Goal: Check status: Check status

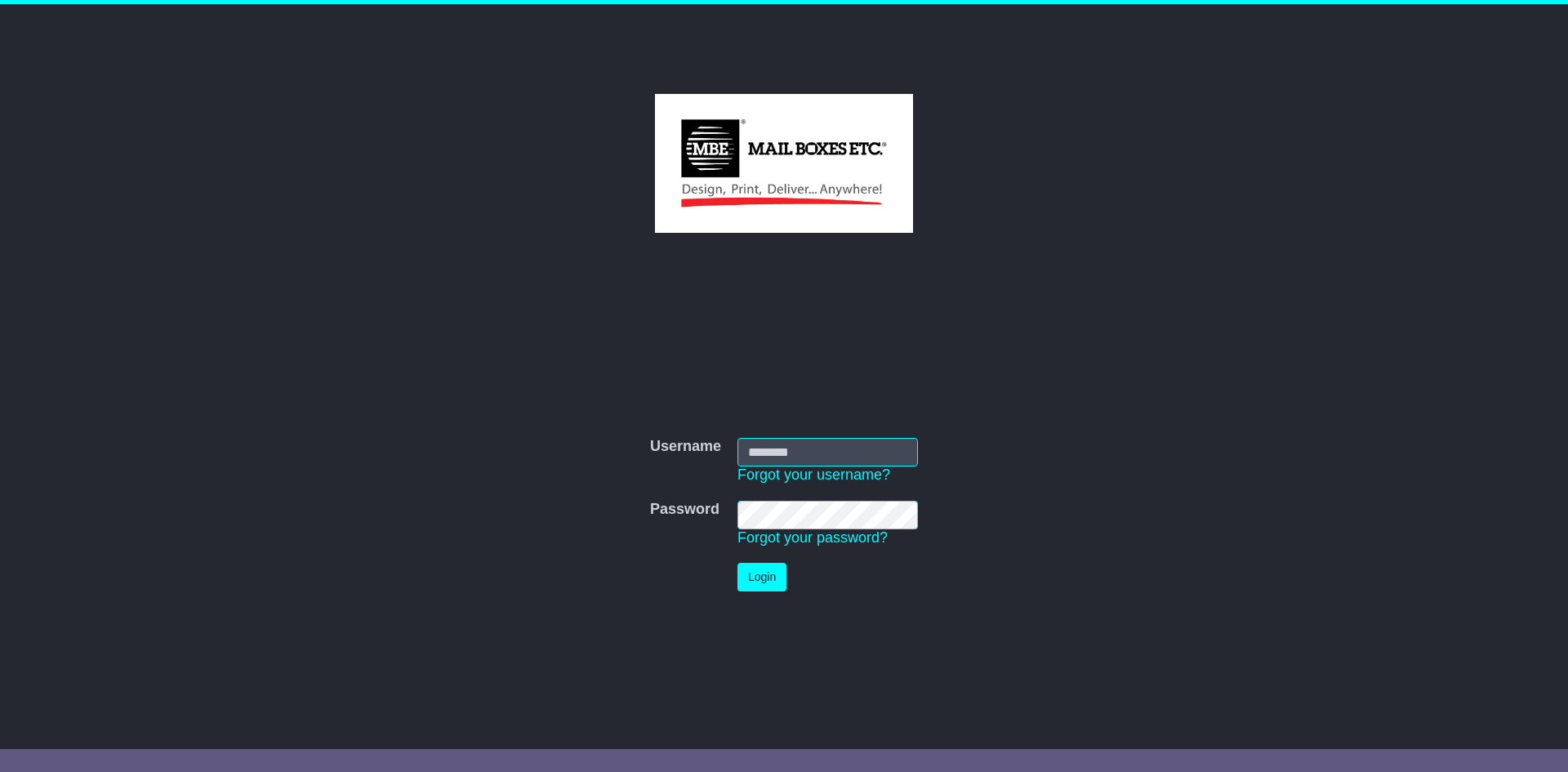
type input "**********"
click at [772, 579] on button "Login" at bounding box center [761, 577] width 49 height 28
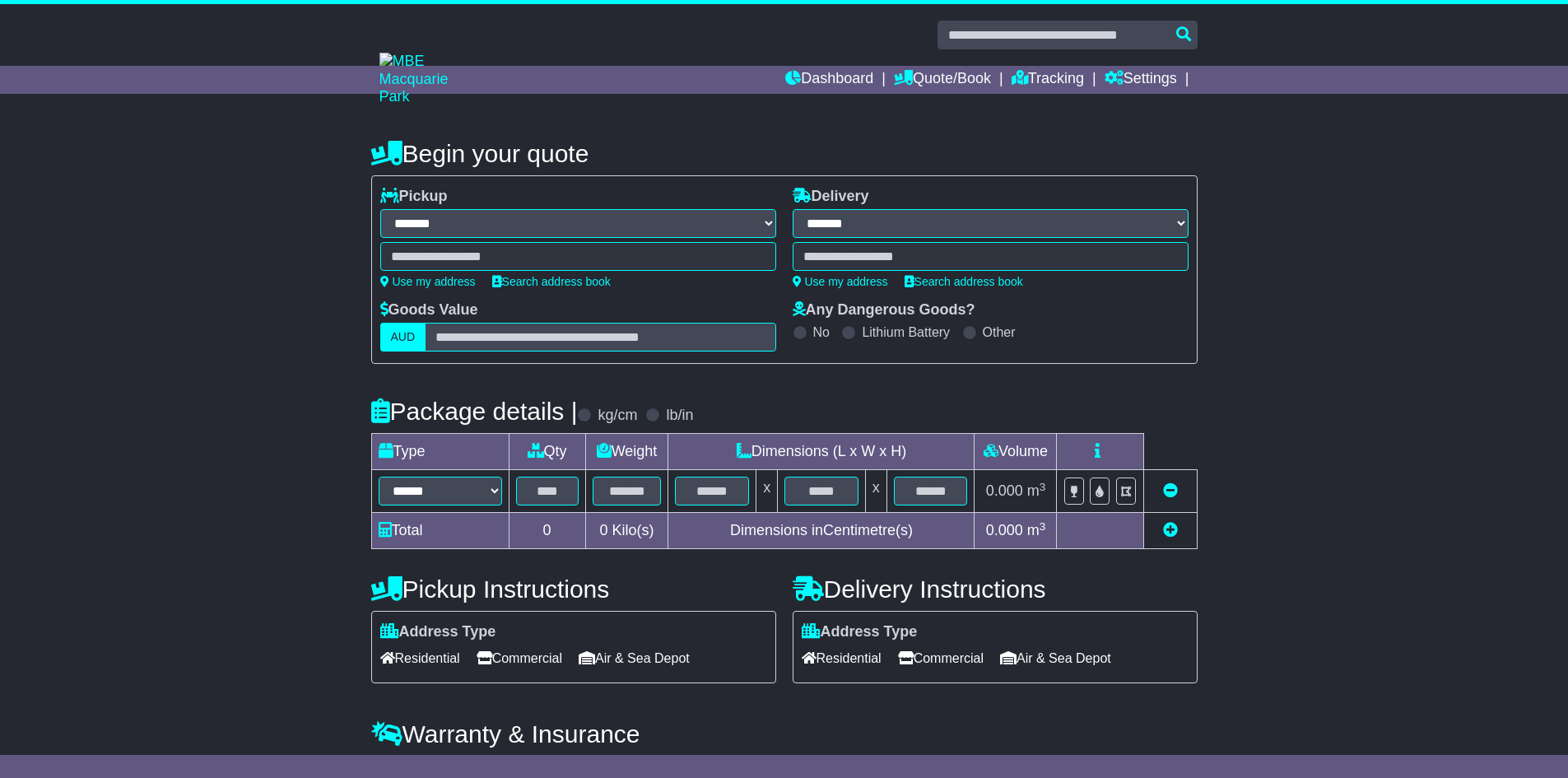
select select "**"
click at [823, 82] on link "Dashboard" at bounding box center [829, 80] width 88 height 28
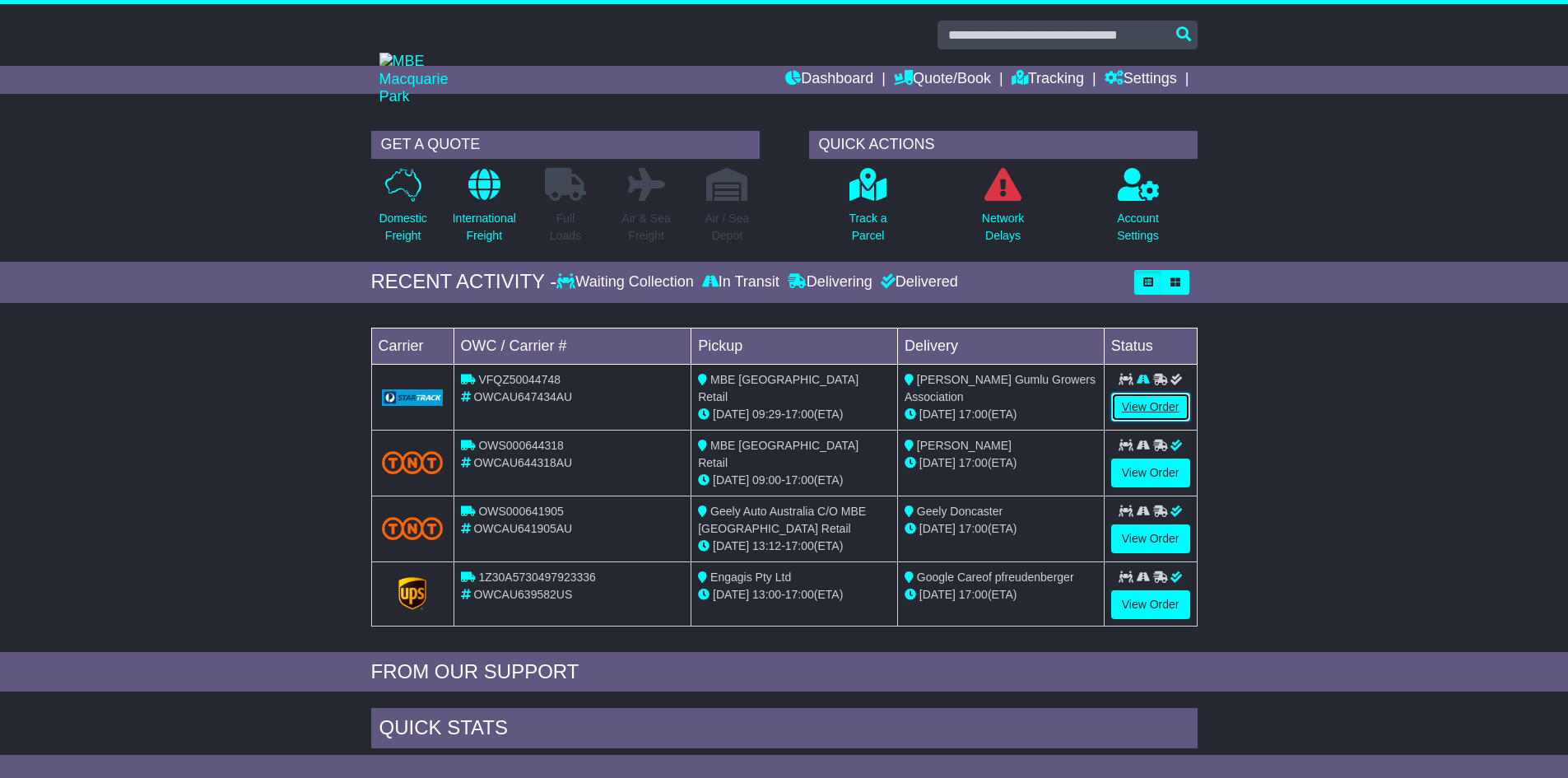
click at [1139, 399] on link "View Order" at bounding box center [1150, 406] width 79 height 29
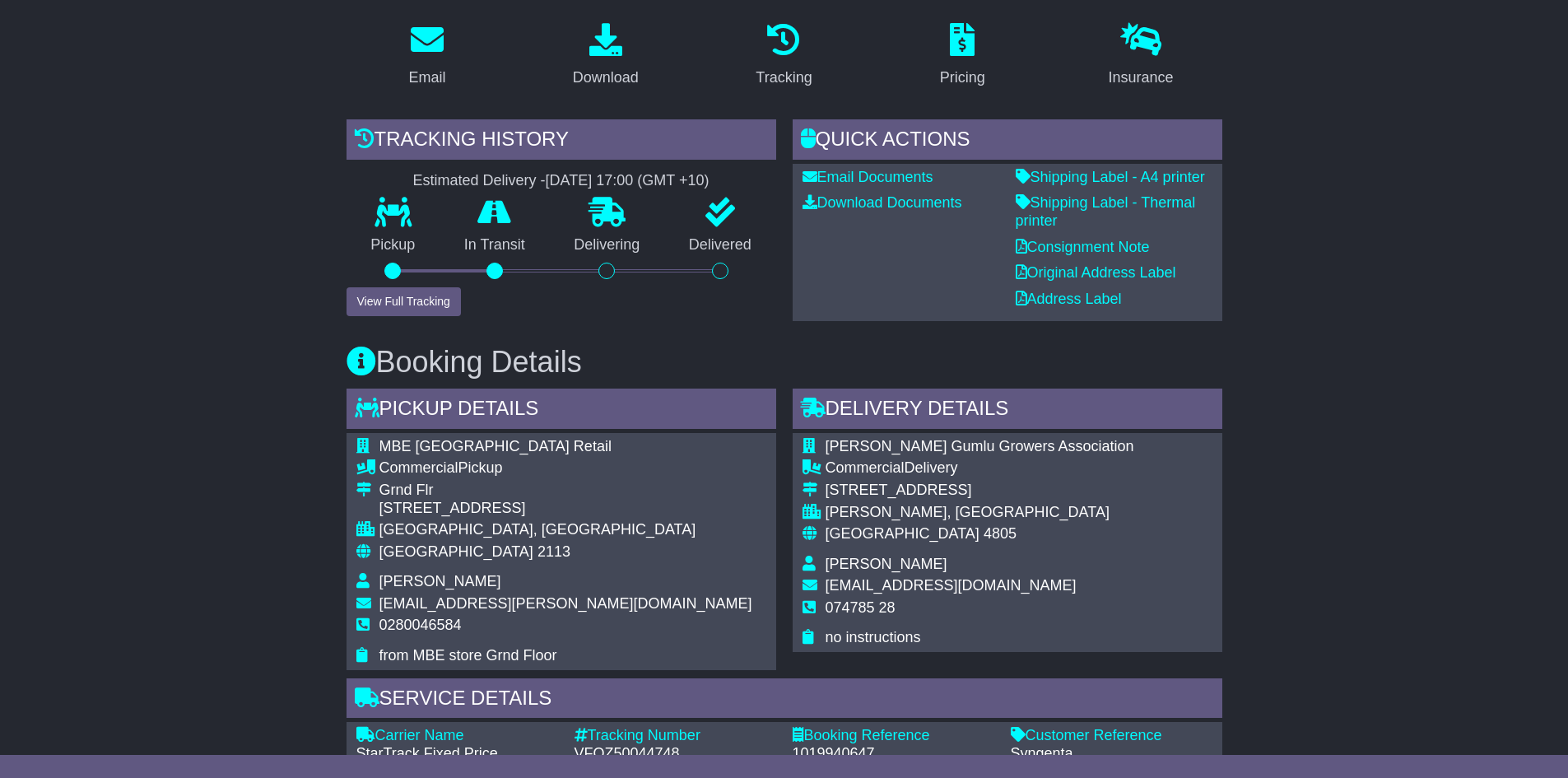
scroll to position [221, 0]
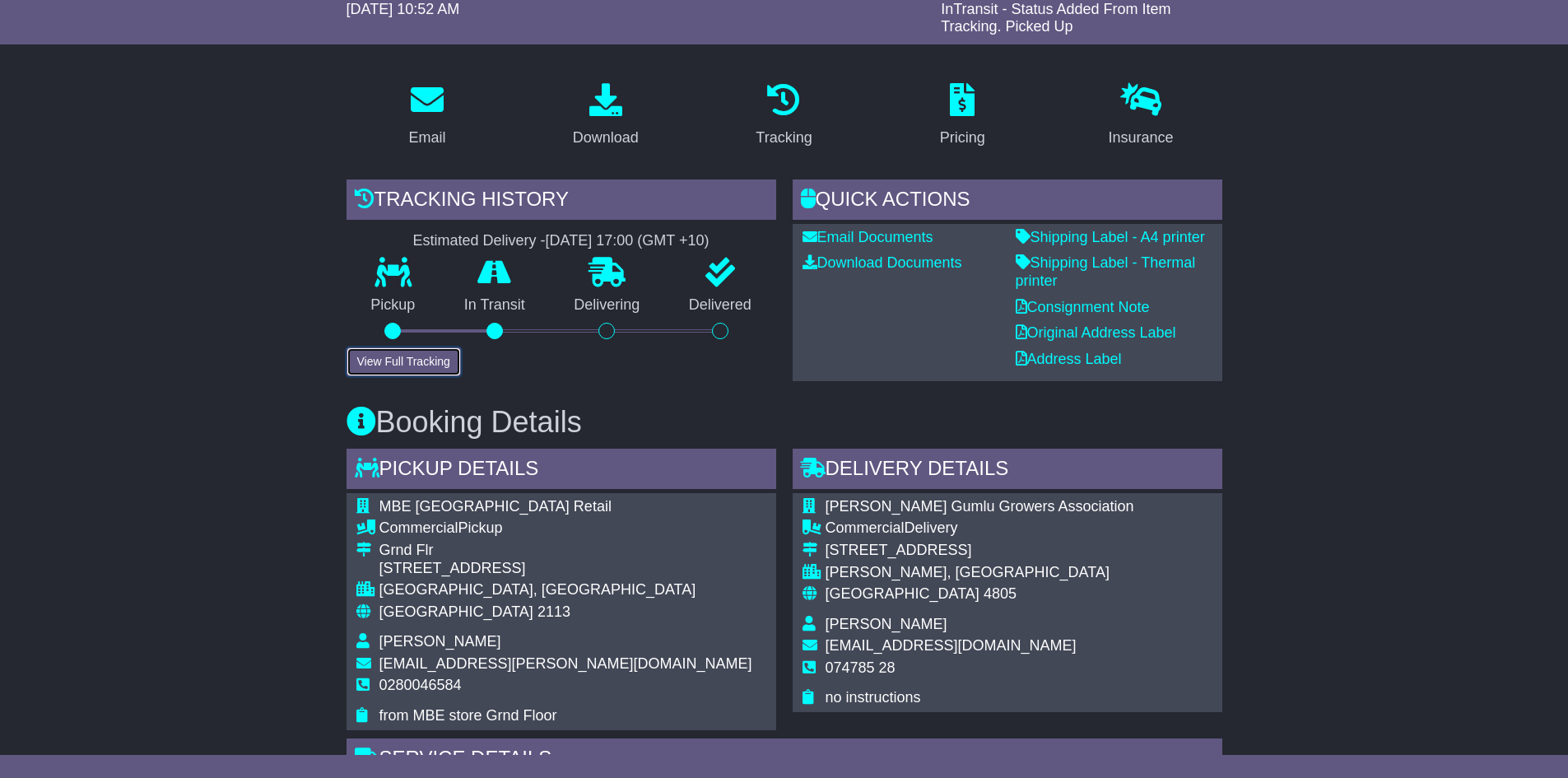
click at [416, 359] on button "View Full Tracking" at bounding box center [403, 361] width 114 height 29
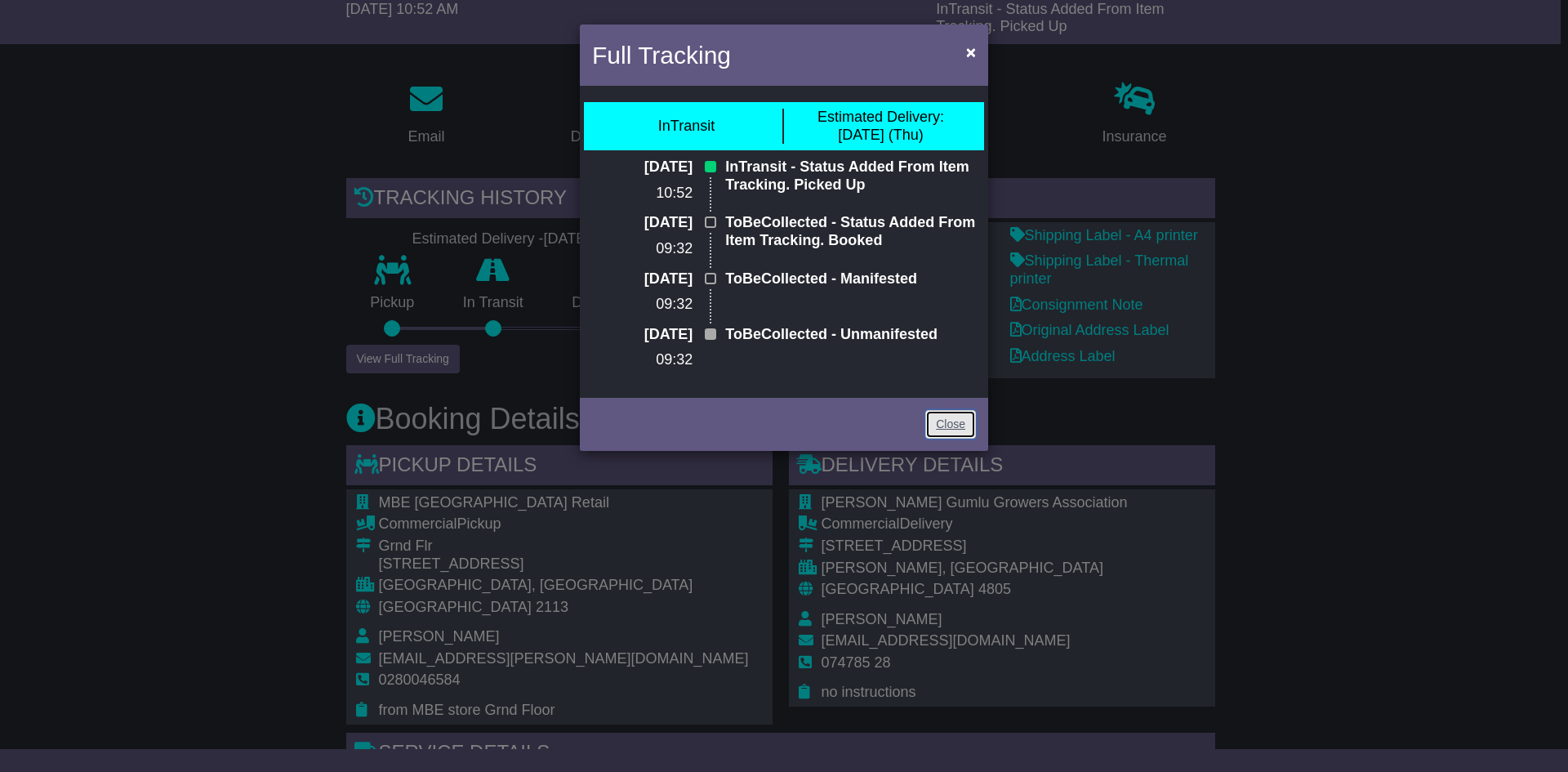
click at [955, 426] on link "Close" at bounding box center [950, 424] width 51 height 28
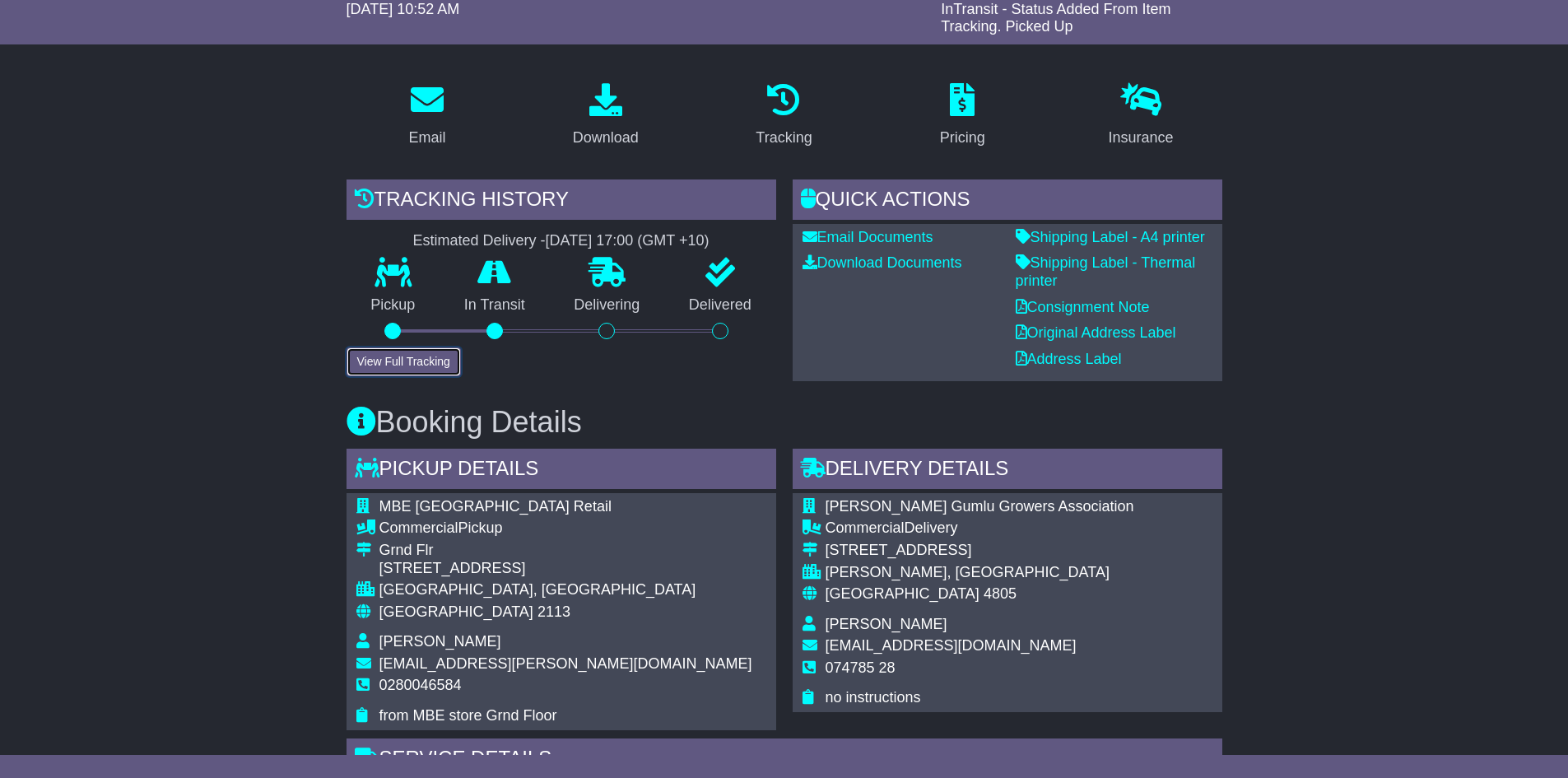
click at [432, 359] on button "View Full Tracking" at bounding box center [403, 361] width 114 height 29
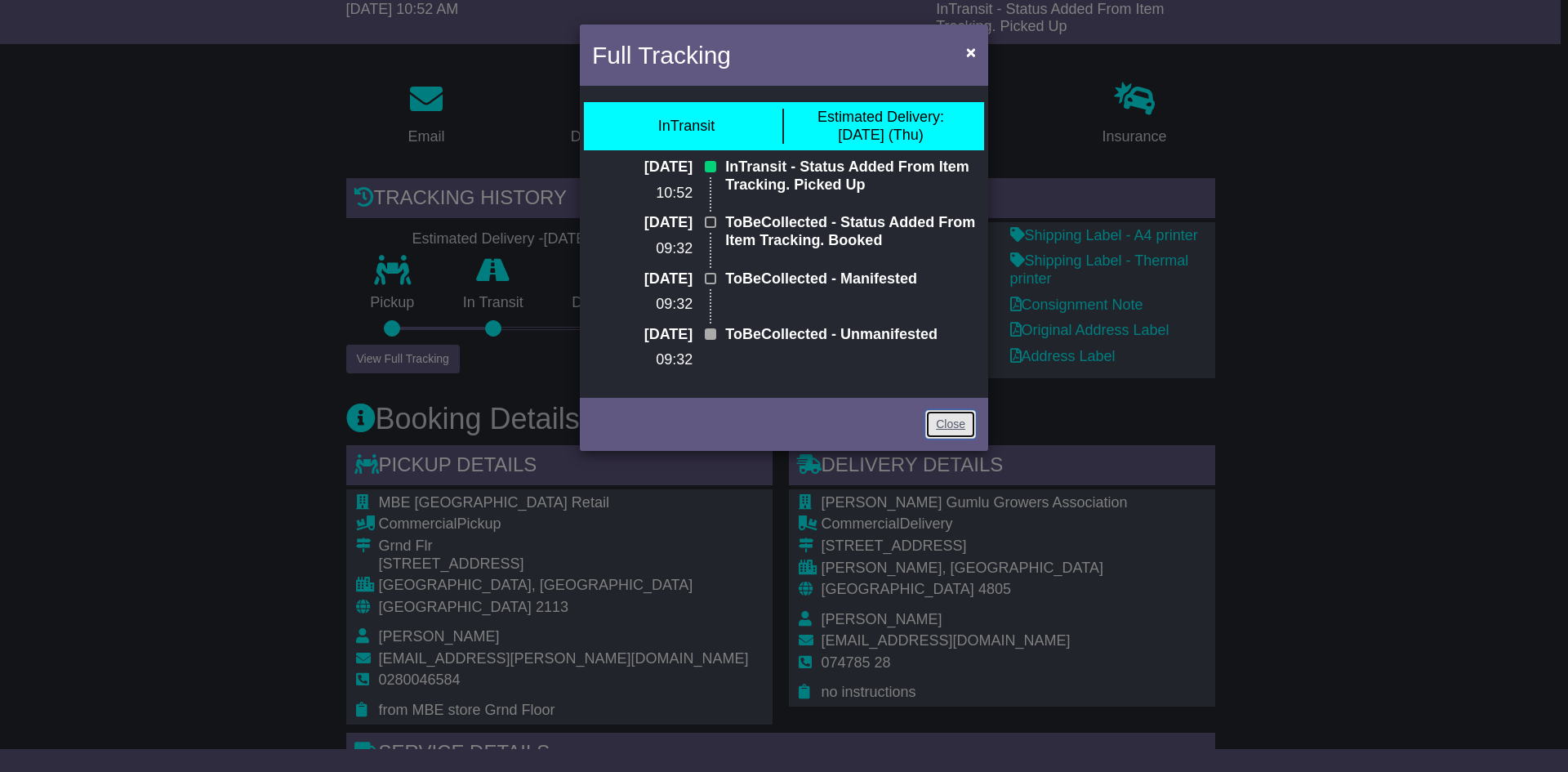
click at [952, 430] on link "Close" at bounding box center [950, 424] width 51 height 28
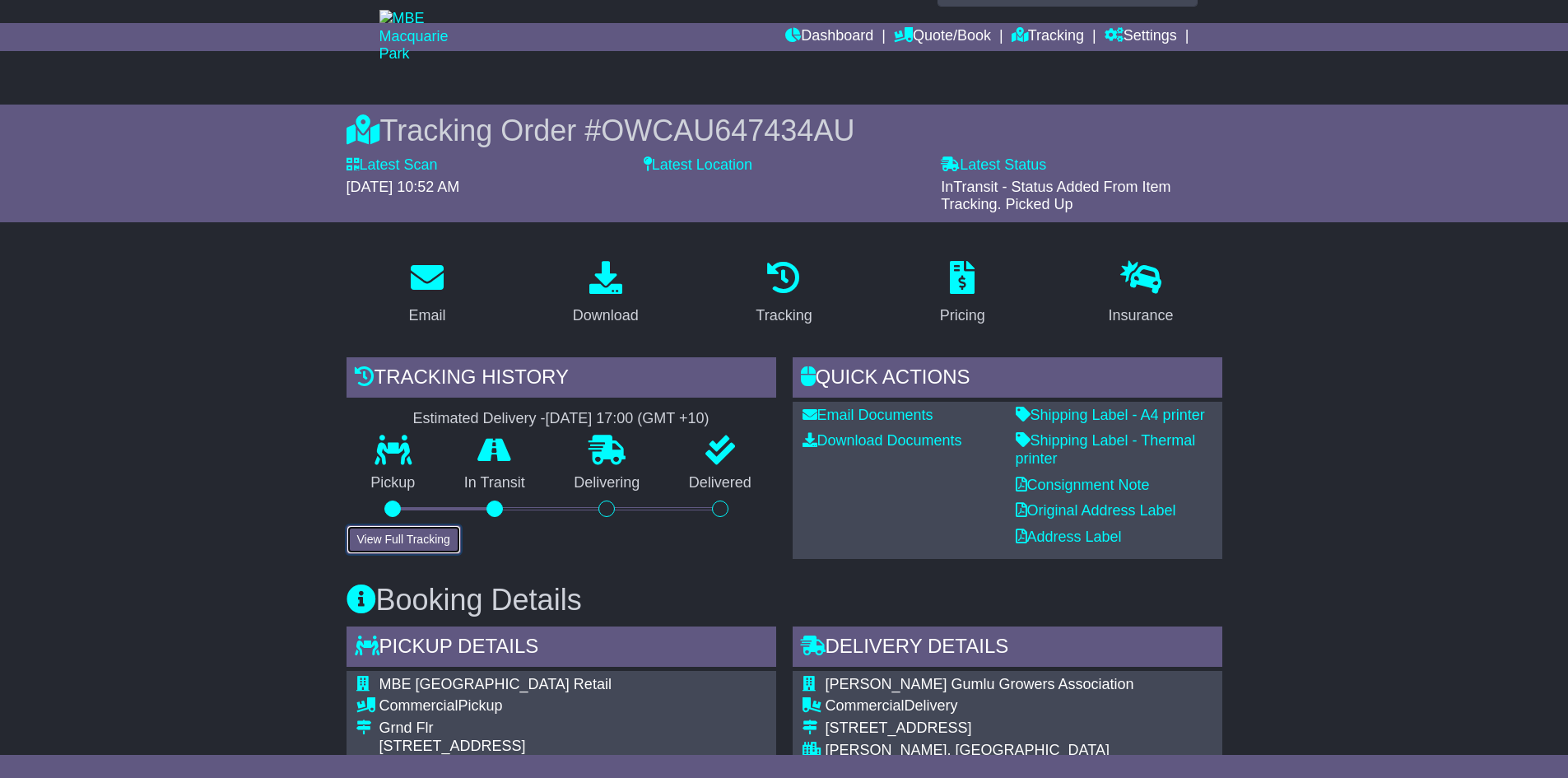
scroll to position [0, 0]
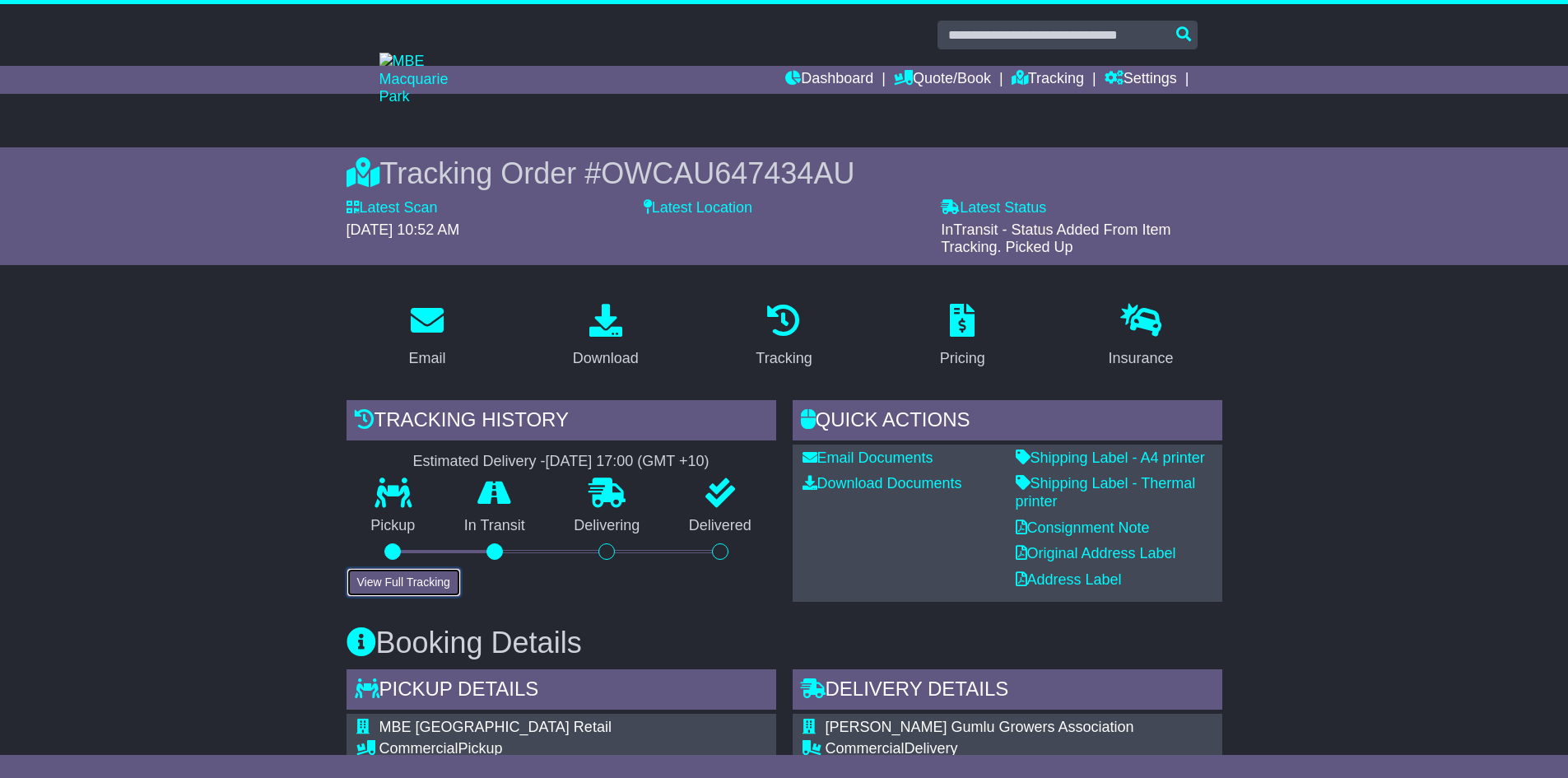
click at [442, 582] on button "View Full Tracking" at bounding box center [403, 582] width 114 height 29
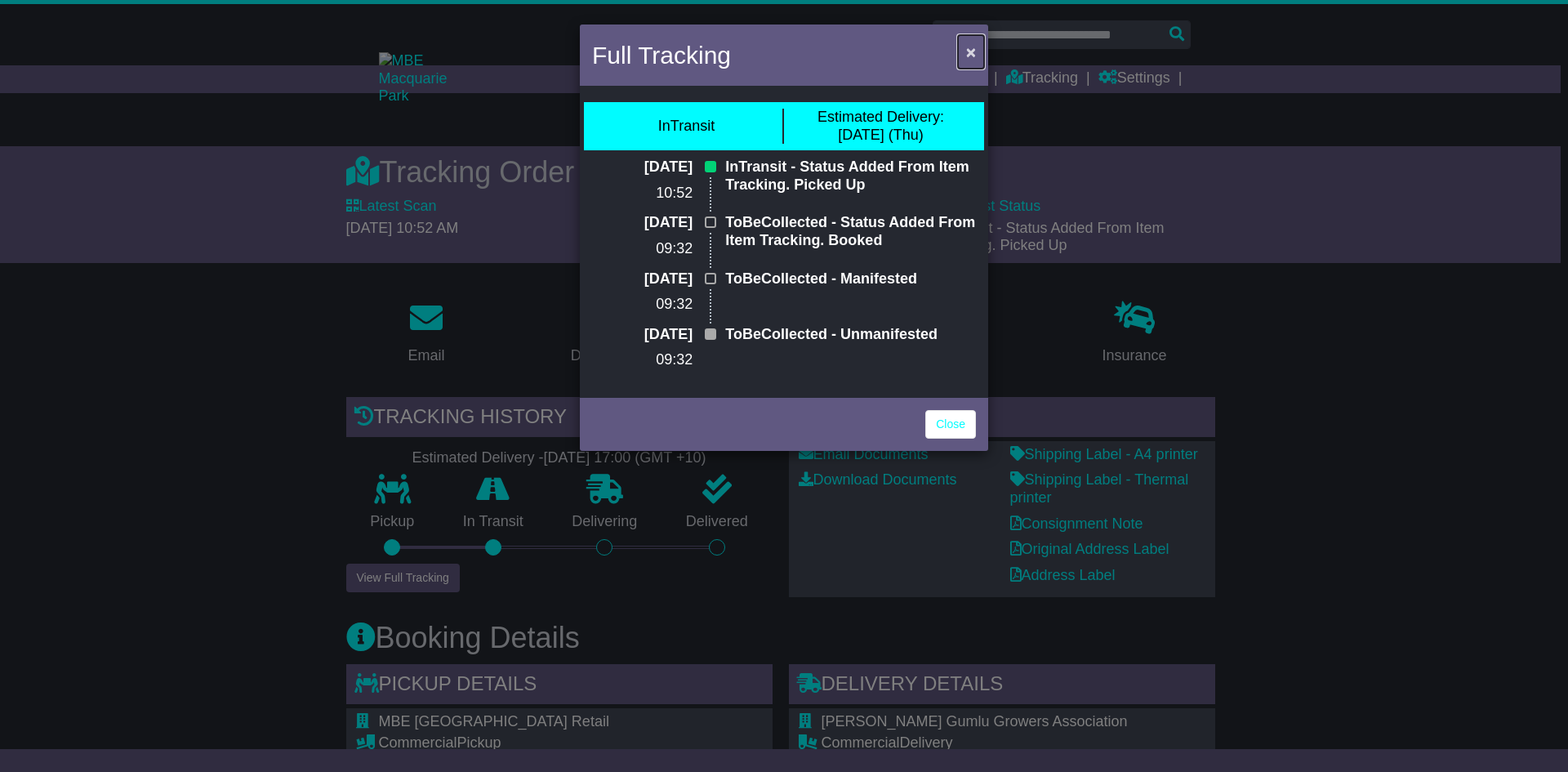
click at [973, 49] on span "×" at bounding box center [971, 52] width 9 height 19
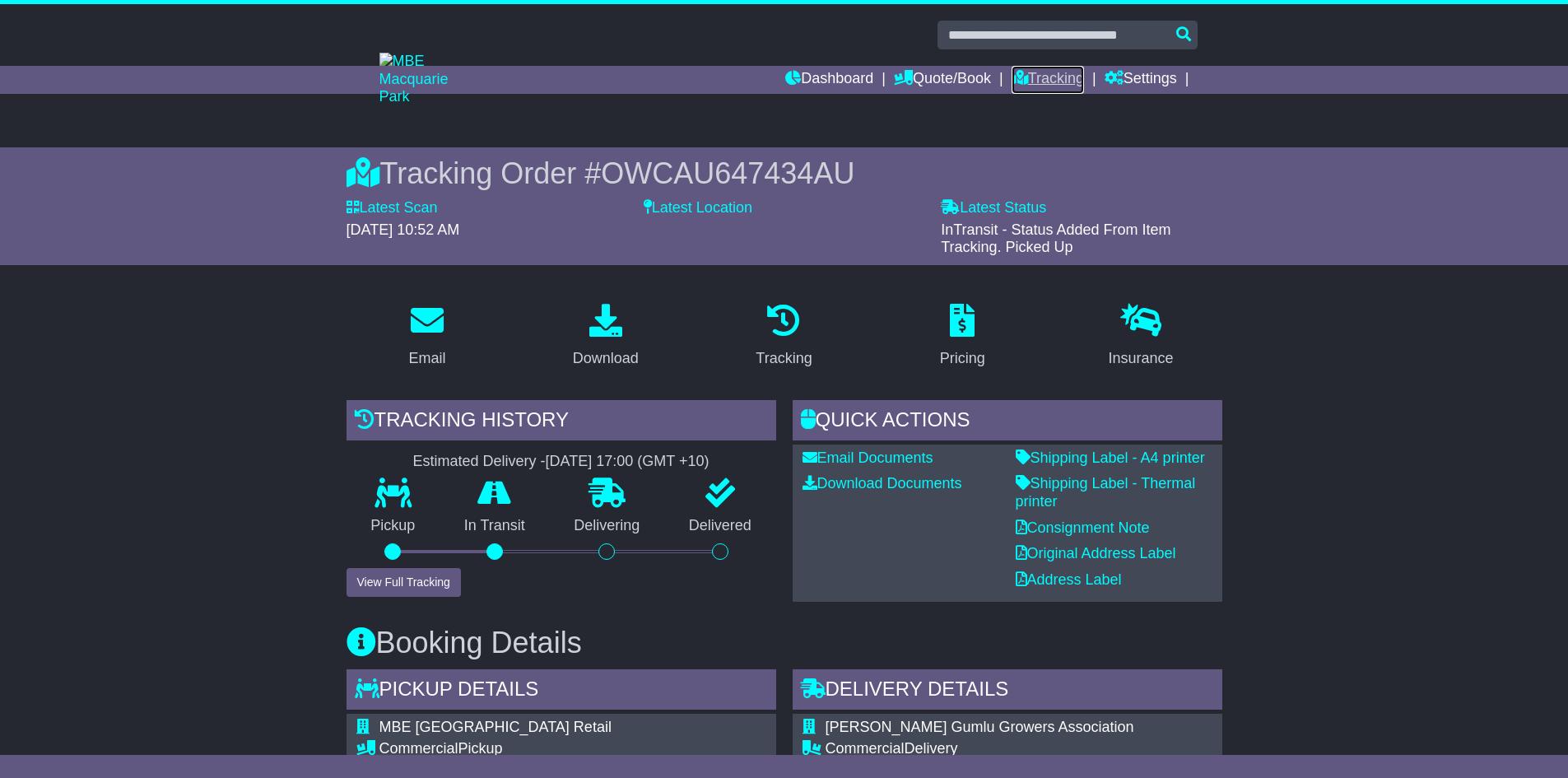
click at [1036, 84] on link "Tracking" at bounding box center [1048, 80] width 73 height 28
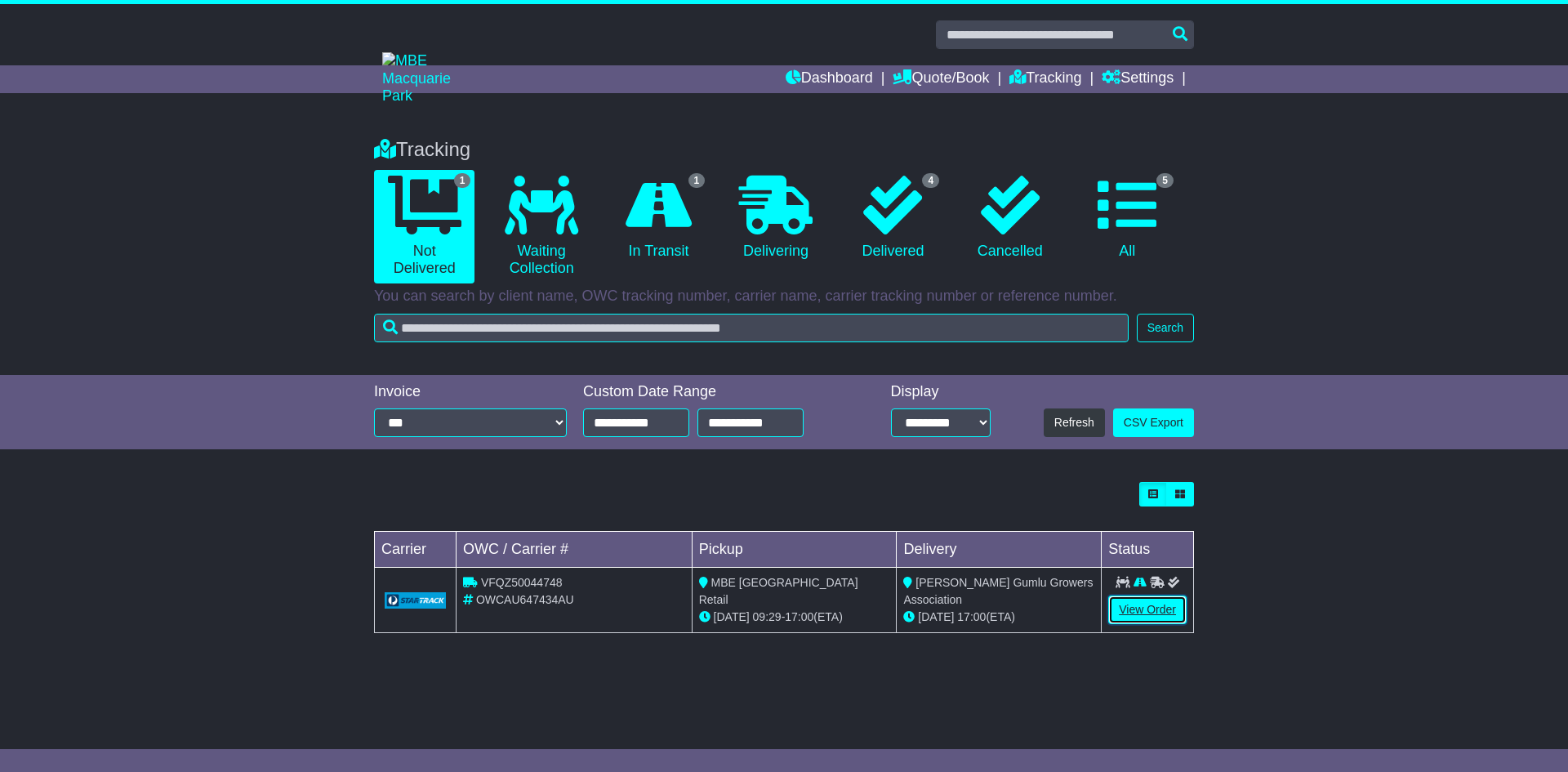
click at [1144, 604] on link "View Order" at bounding box center [1147, 610] width 78 height 28
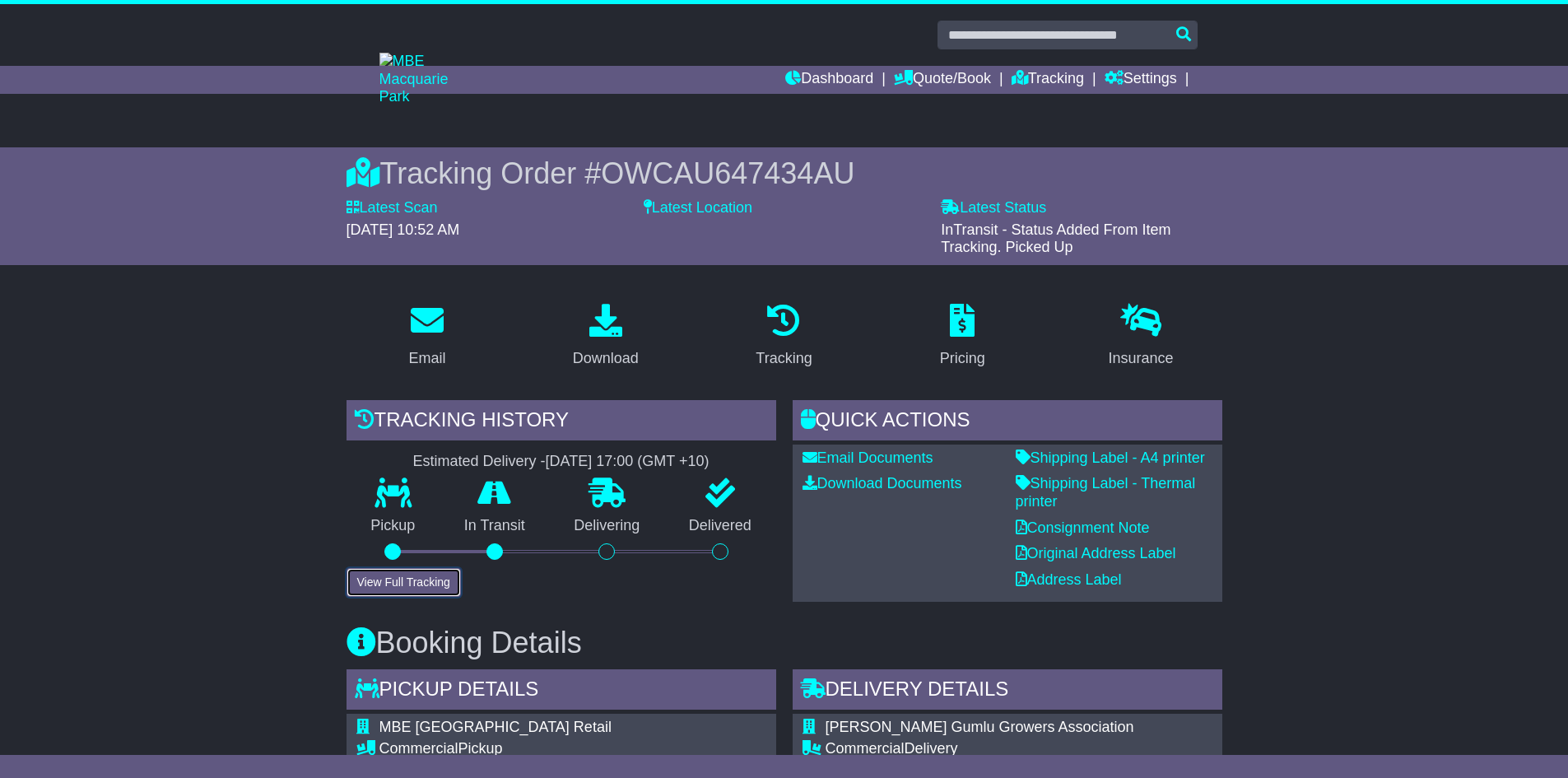
click at [376, 583] on button "View Full Tracking" at bounding box center [403, 582] width 114 height 29
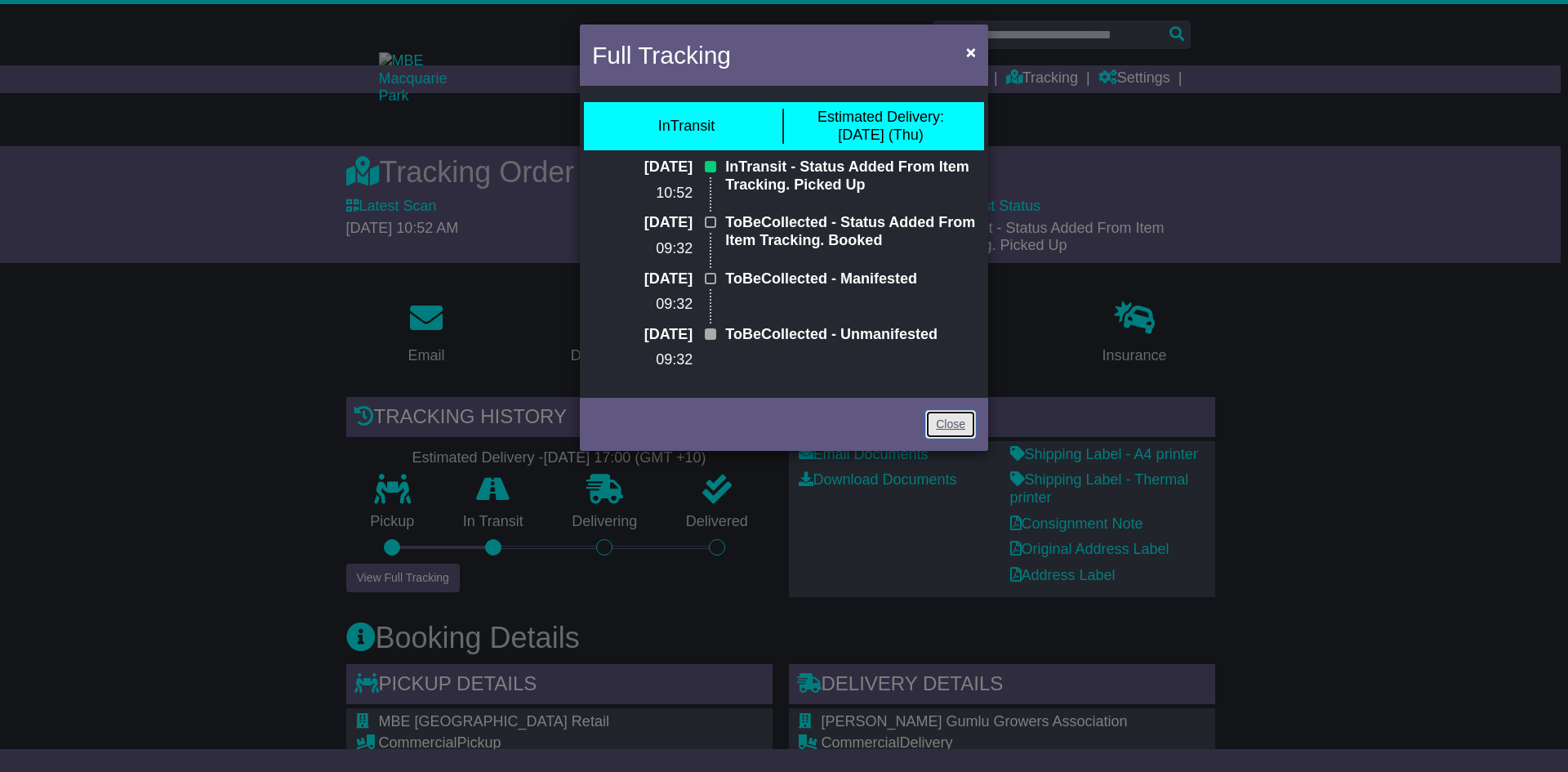
click at [946, 426] on link "Close" at bounding box center [950, 424] width 51 height 28
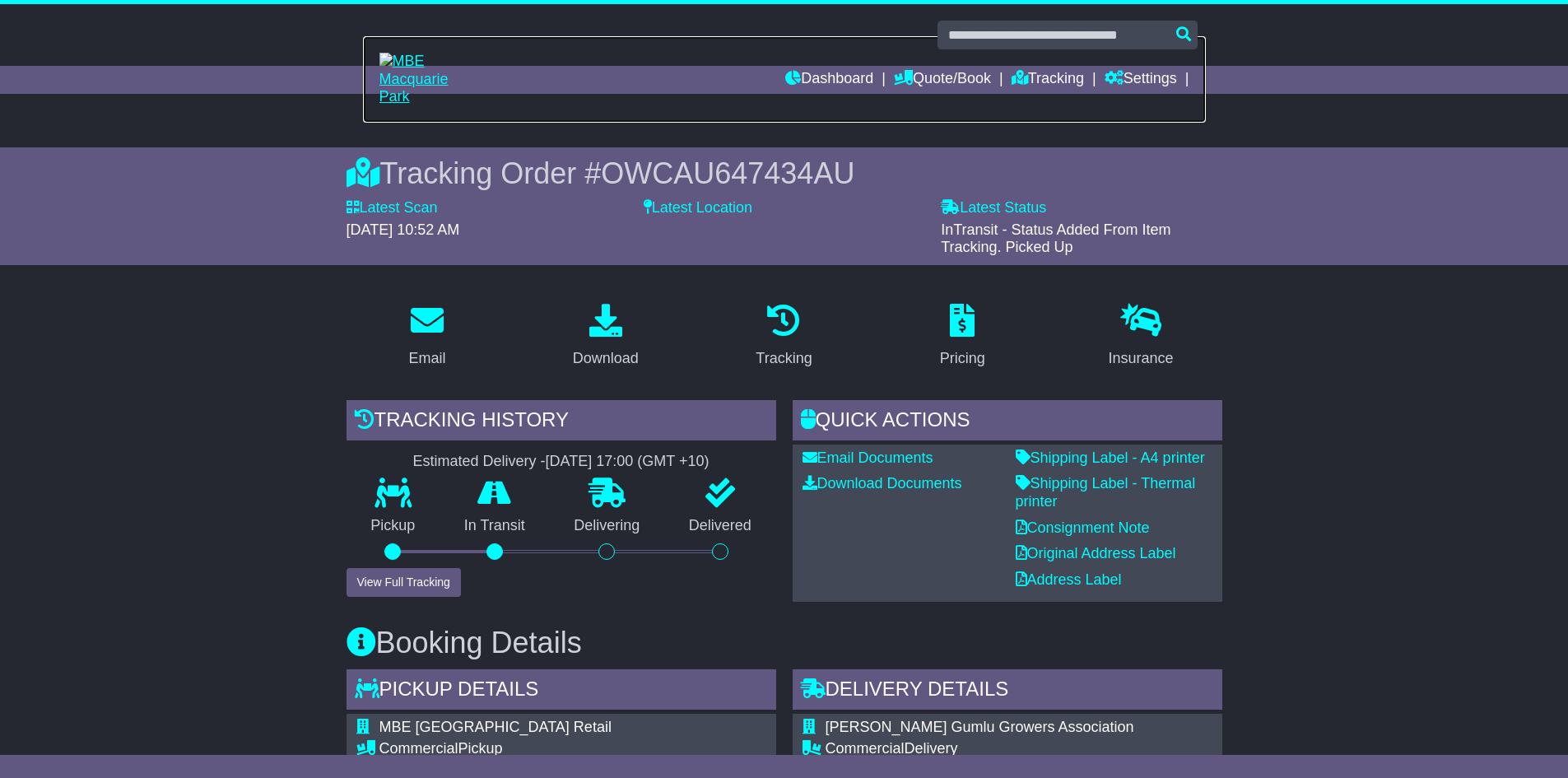
click at [1054, 64] on link at bounding box center [784, 80] width 842 height 87
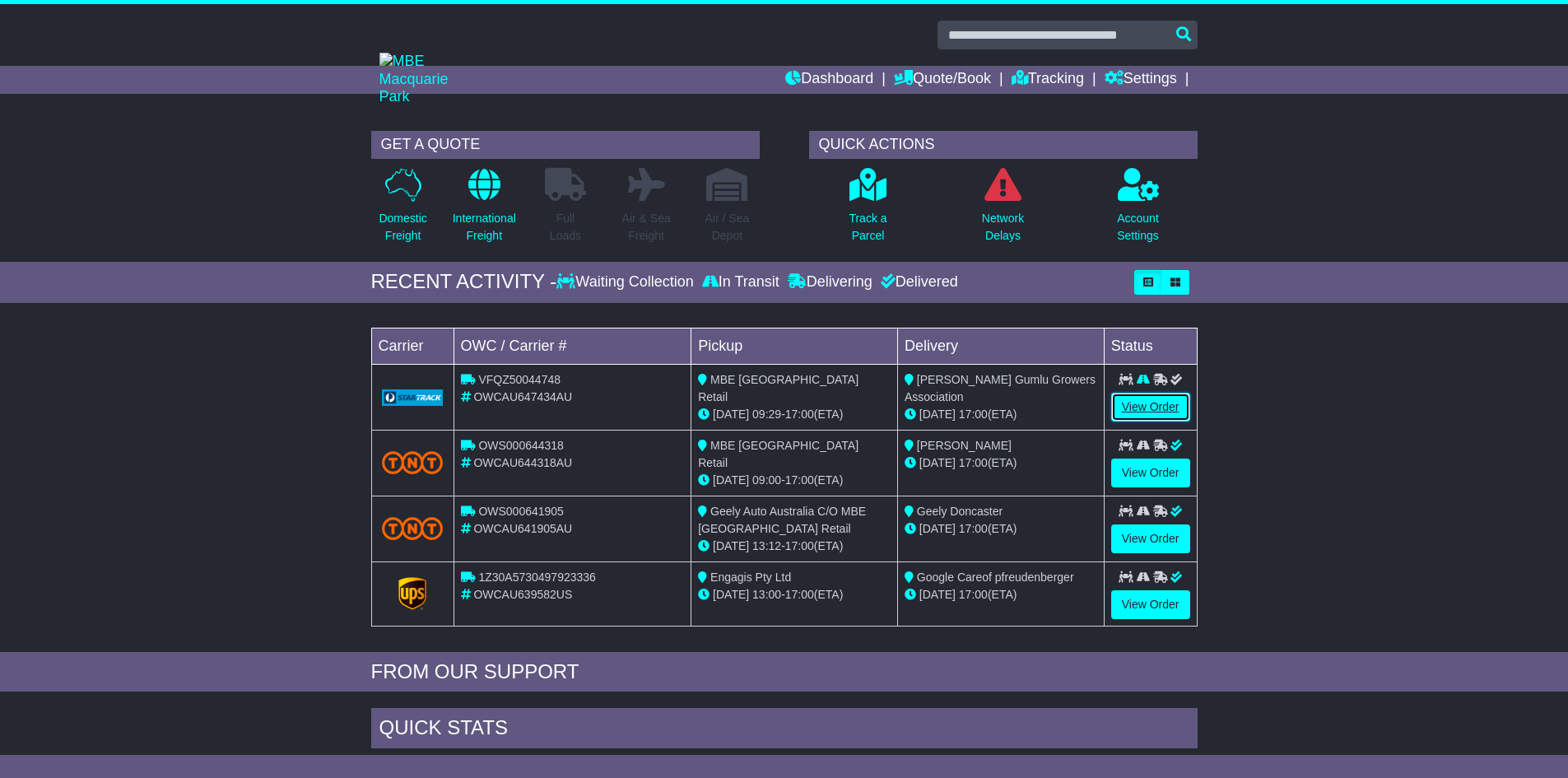
click at [1159, 412] on link "View Order" at bounding box center [1150, 406] width 79 height 29
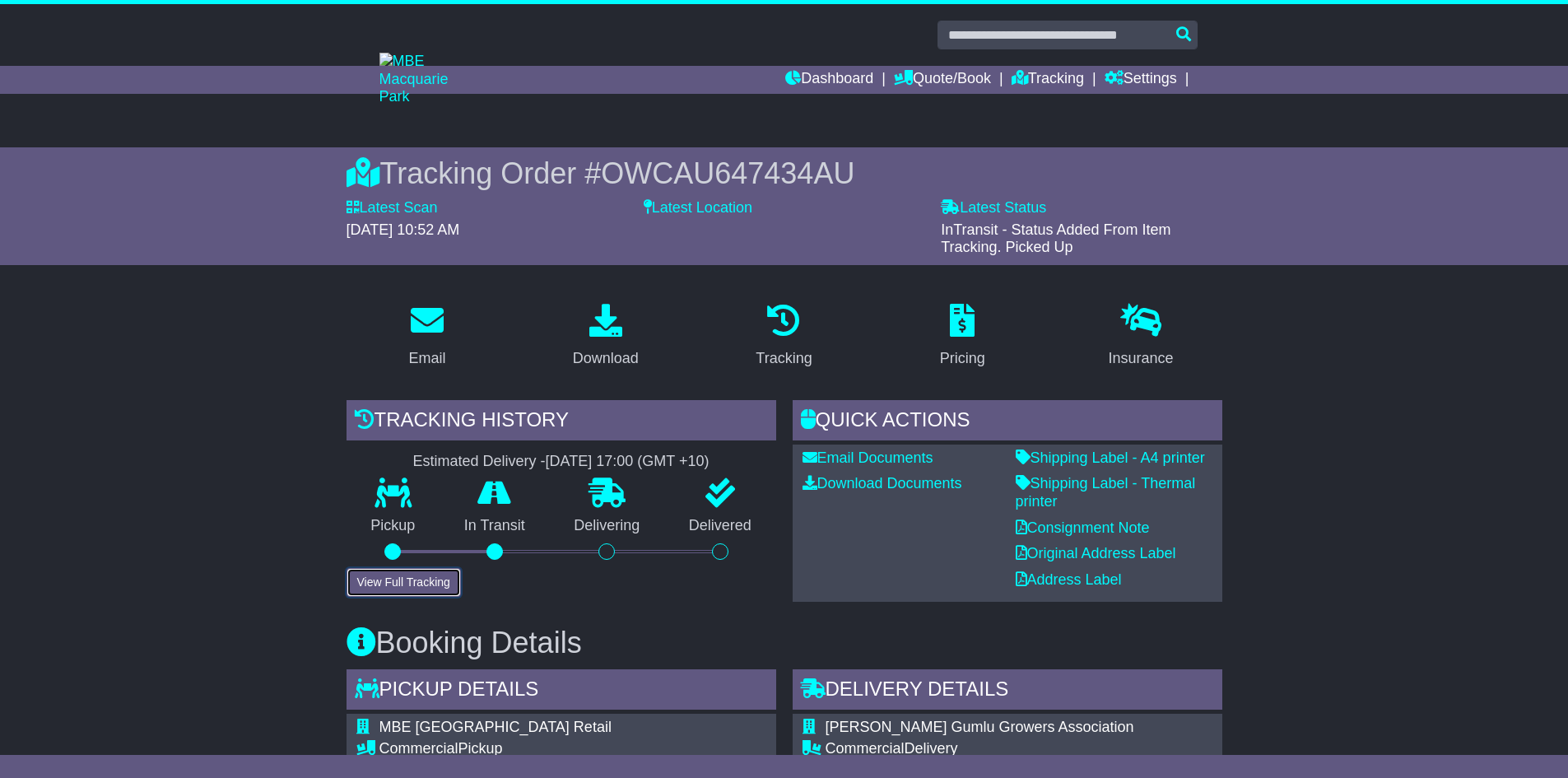
click at [388, 584] on button "View Full Tracking" at bounding box center [403, 582] width 114 height 29
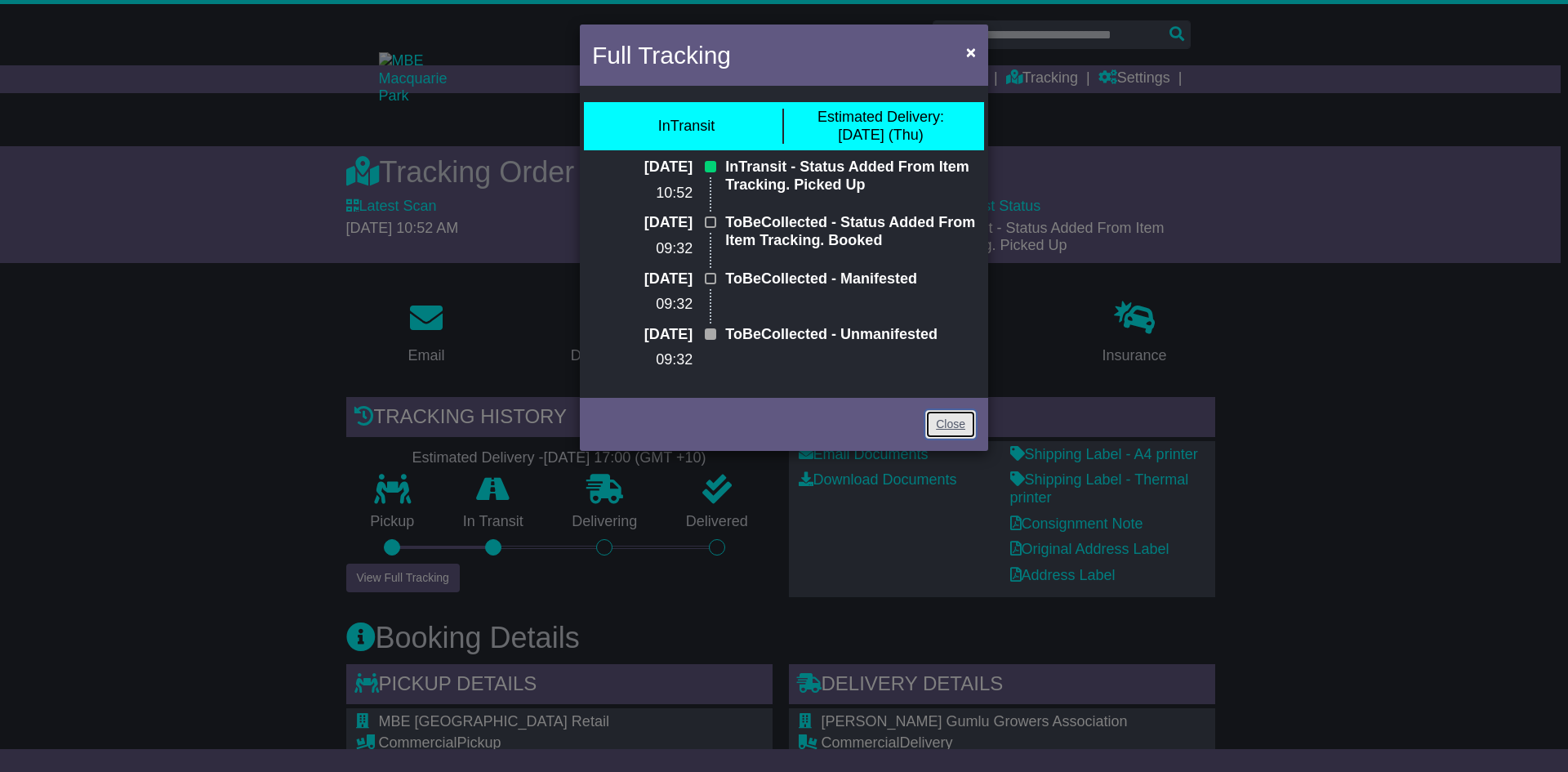
click at [960, 424] on link "Close" at bounding box center [950, 424] width 51 height 28
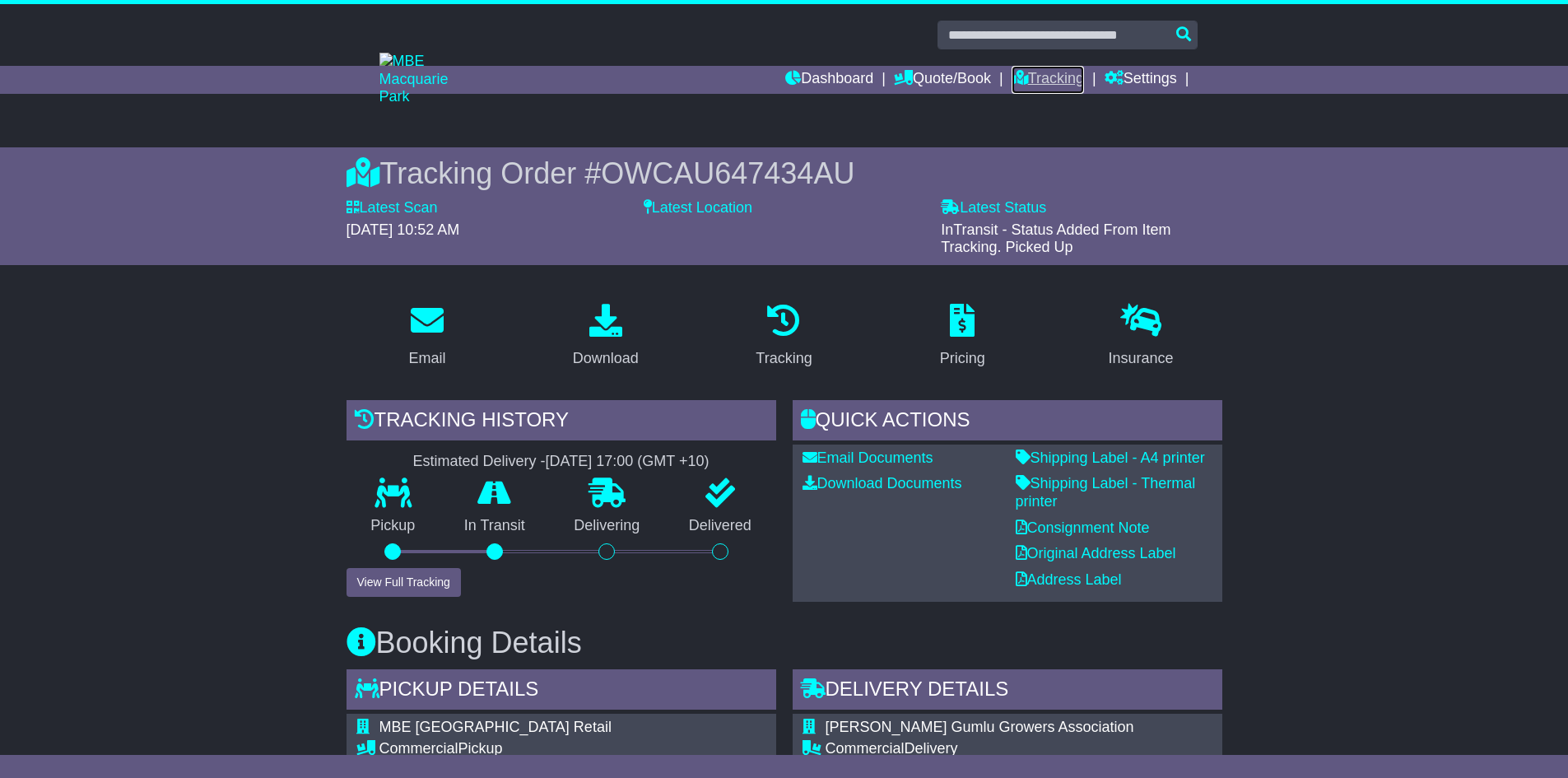
click at [1042, 80] on link "Tracking" at bounding box center [1048, 80] width 73 height 28
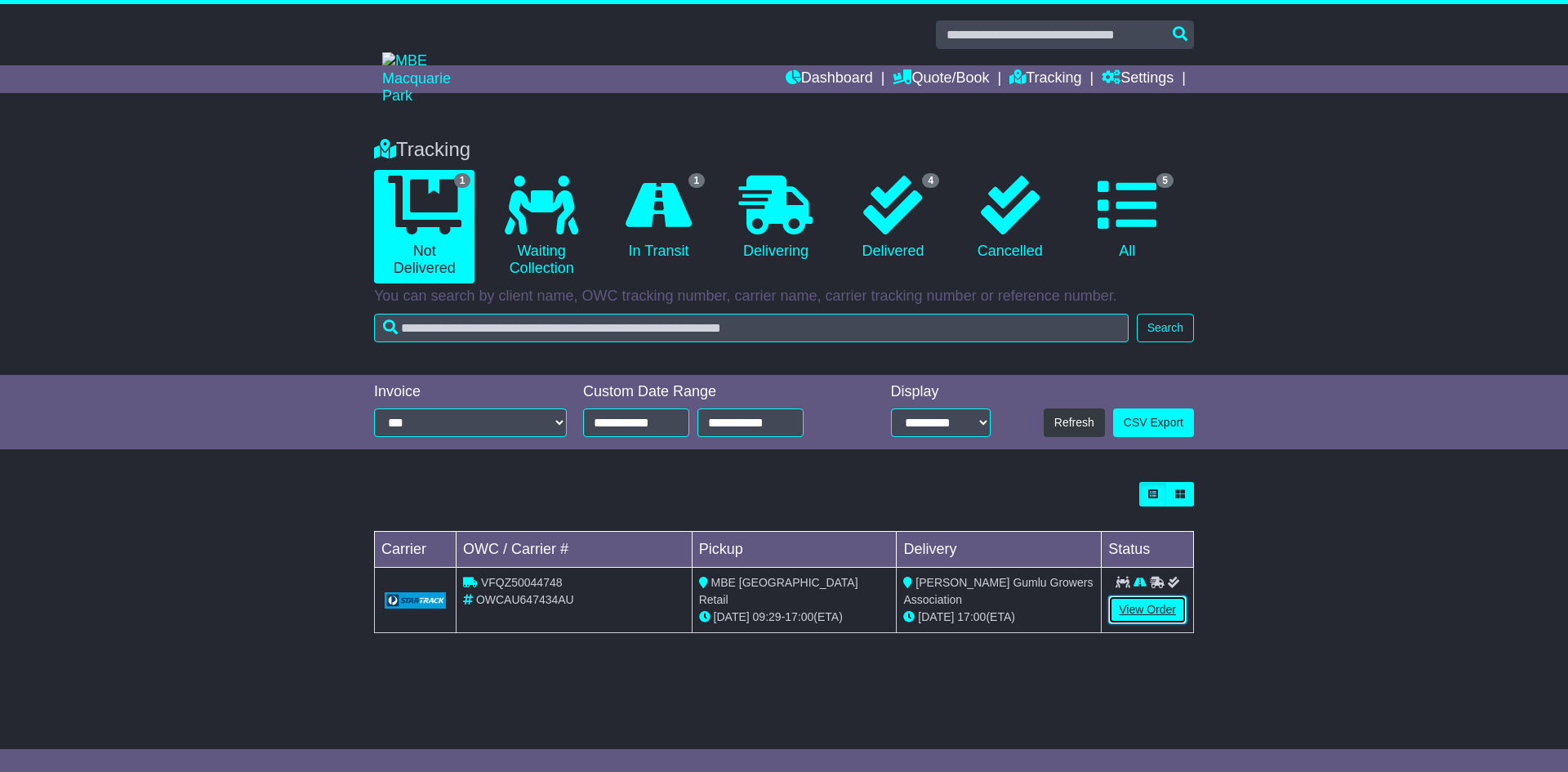
click at [1144, 618] on link "View Order" at bounding box center [1147, 610] width 78 height 28
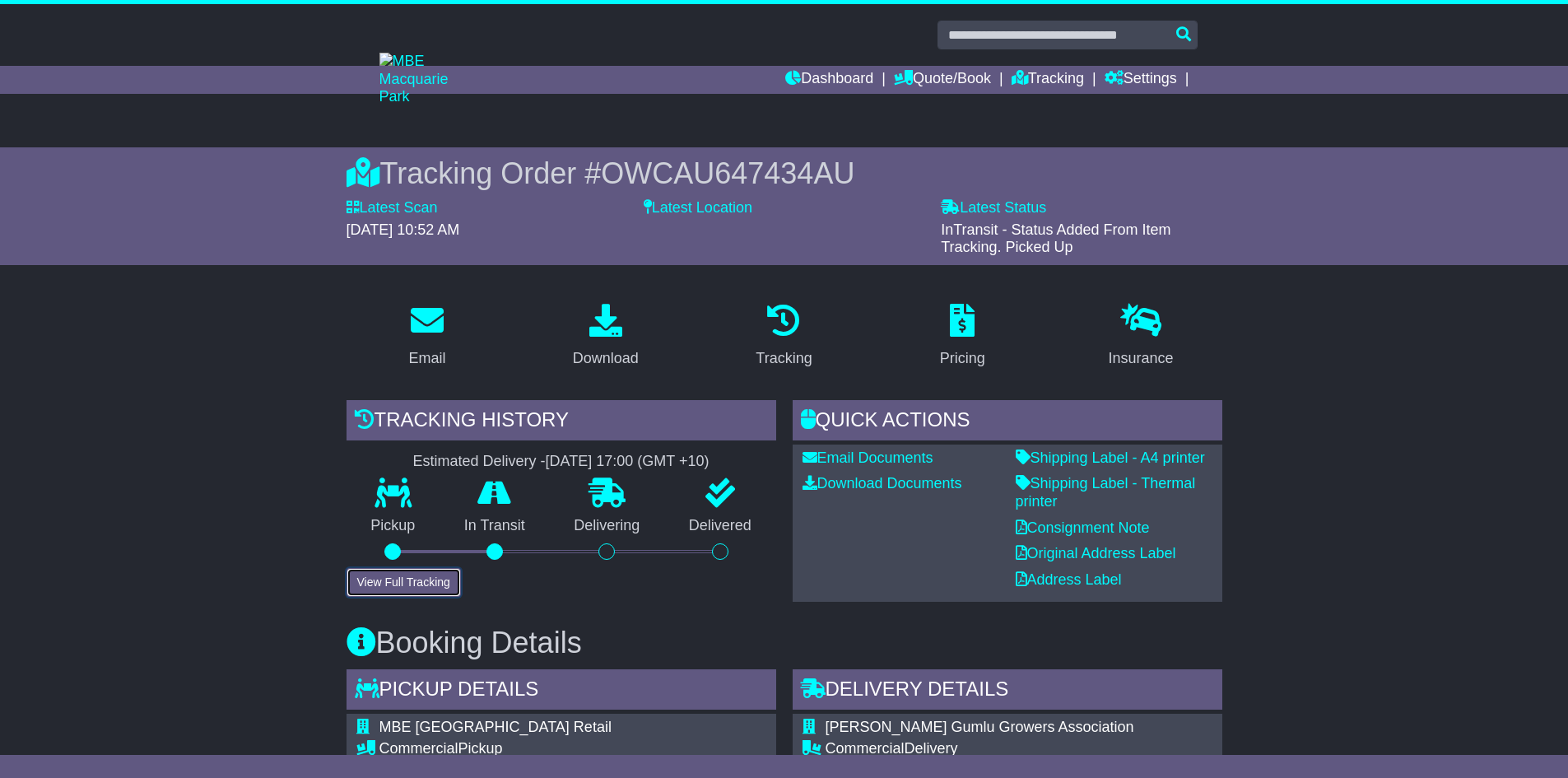
click at [425, 590] on button "View Full Tracking" at bounding box center [403, 582] width 114 height 29
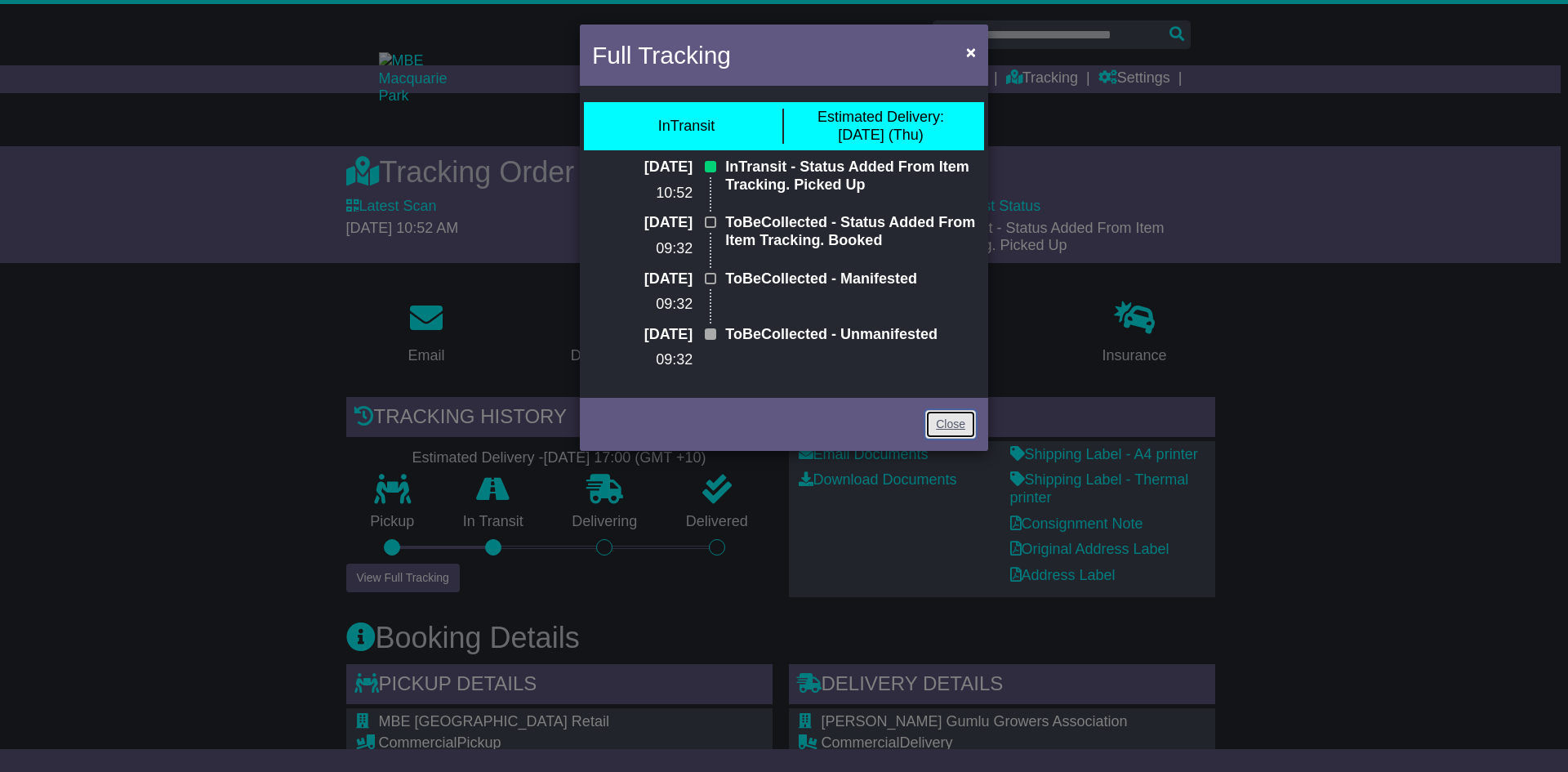
click at [936, 427] on link "Close" at bounding box center [950, 424] width 51 height 28
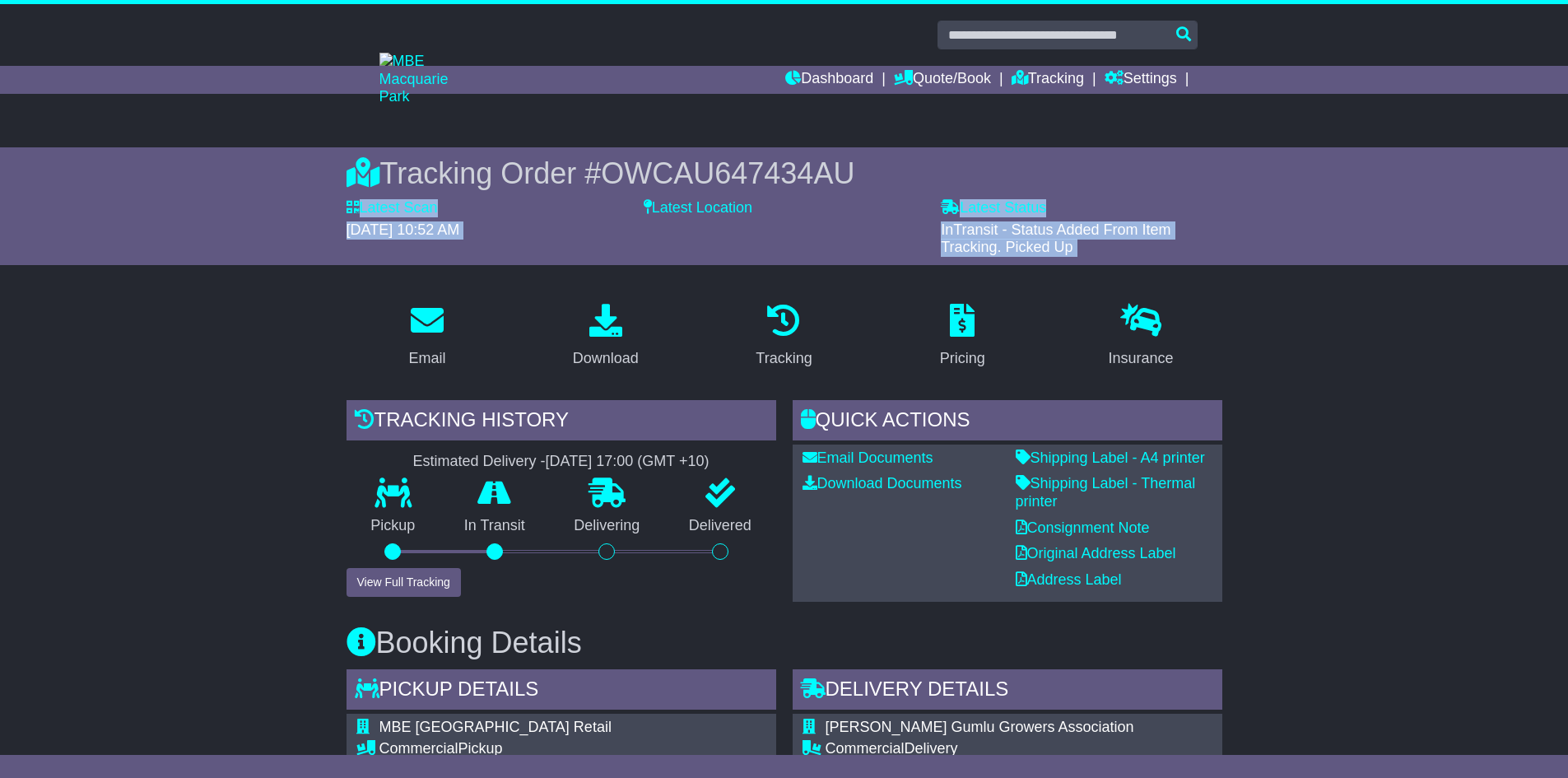
drag, startPoint x: 868, startPoint y: 173, endPoint x: 644, endPoint y: 197, distance: 225.3
click at [644, 197] on div "Tracking Order # OWCAU647434AU Latest Scan [DATE] 10:52 AM Latest Status - InTr…" at bounding box center [784, 206] width 875 height 101
click at [861, 233] on div "Latest Location" at bounding box center [784, 228] width 297 height 58
drag, startPoint x: 872, startPoint y: 171, endPoint x: 829, endPoint y: 224, distance: 68.2
click at [691, 201] on div "Tracking Order # OWCAU647434AU Latest Scan [DATE] 10:52 AM Latest Status - InTr…" at bounding box center [784, 206] width 875 height 101
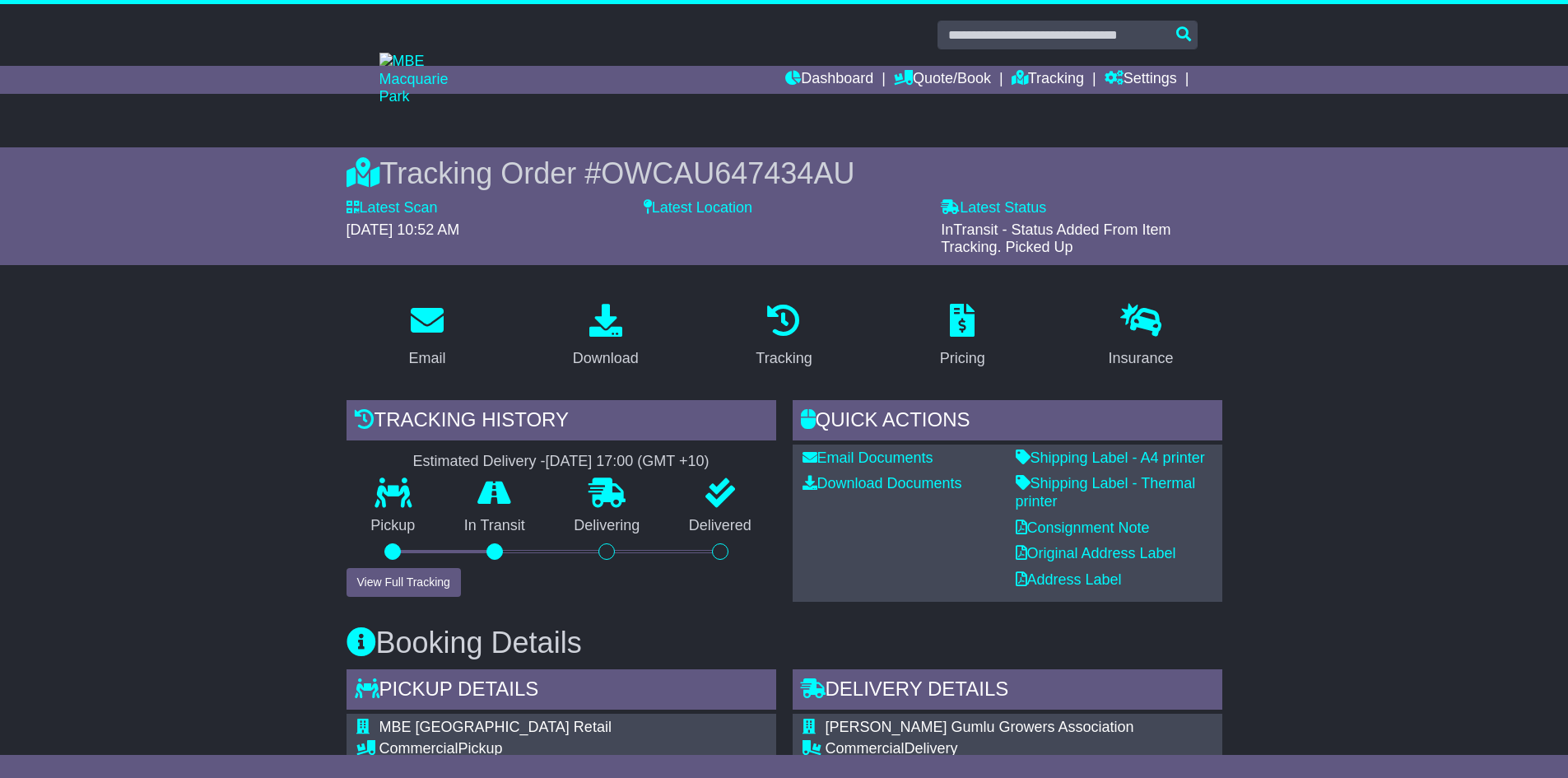
click at [837, 351] on div "Tracking" at bounding box center [784, 336] width 178 height 77
drag, startPoint x: 867, startPoint y: 174, endPoint x: 616, endPoint y: 171, distance: 251.0
click at [616, 171] on div "Tracking Order # OWCAU647434AU" at bounding box center [784, 173] width 875 height 36
copy span "OWCAU647434AU"
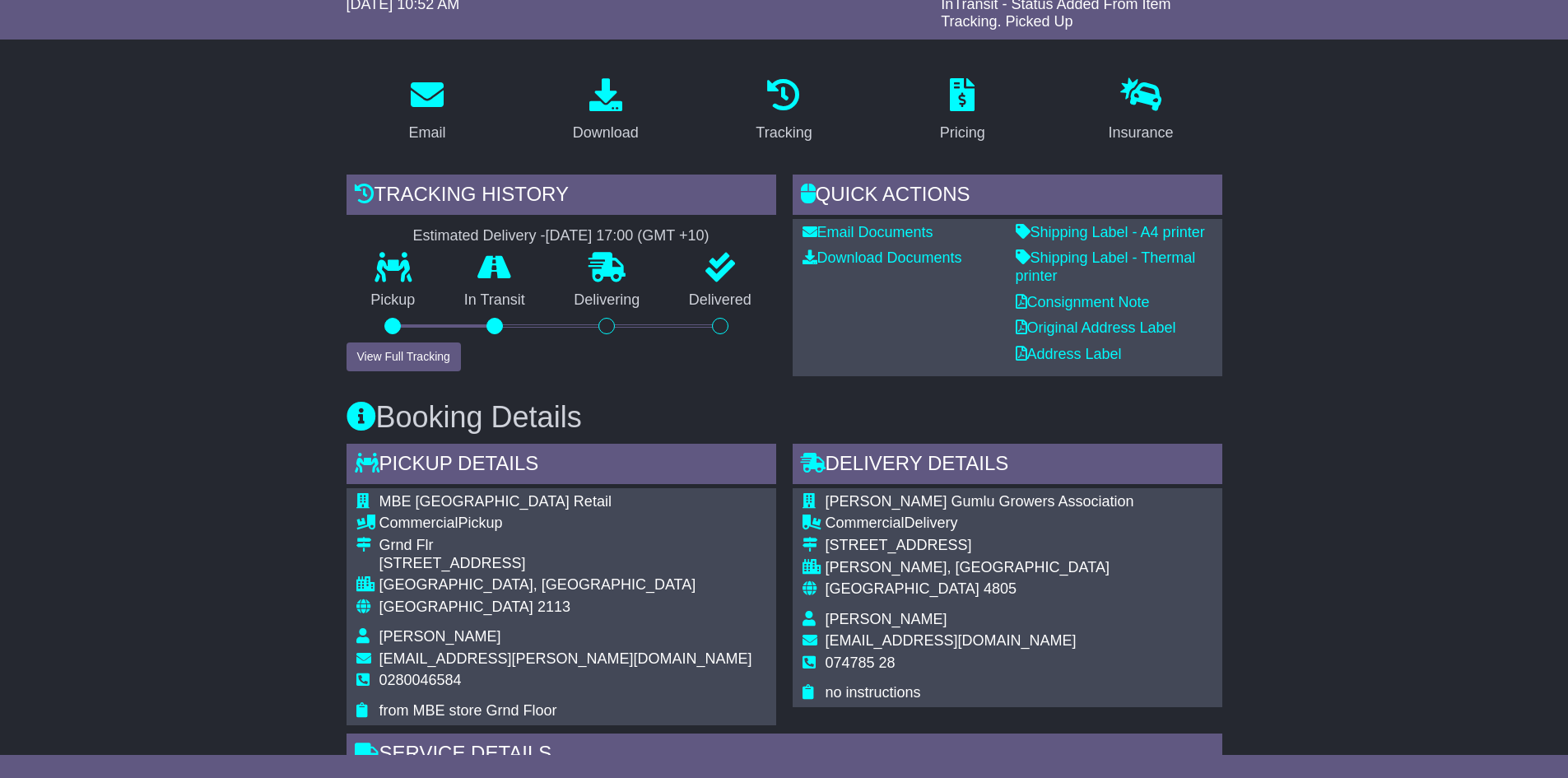
scroll to position [329, 0]
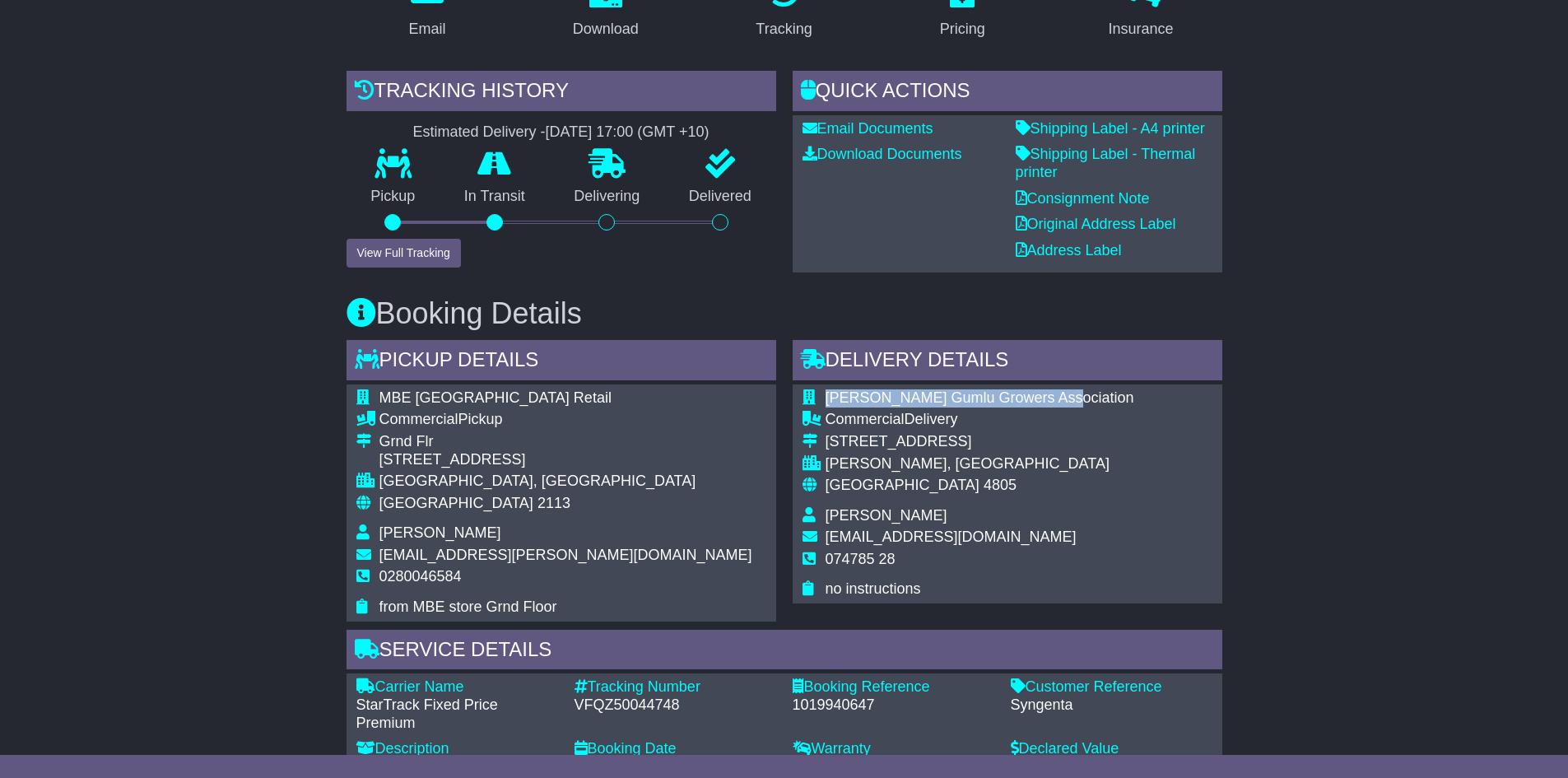
drag, startPoint x: 1063, startPoint y: 403, endPoint x: 821, endPoint y: 399, distance: 242.0
click at [821, 399] on tr "[PERSON_NAME] Gumlu Growers Association" at bounding box center [968, 401] width 332 height 23
copy tr "[PERSON_NAME] Gumlu Growers Association"
